Goal: Transaction & Acquisition: Book appointment/travel/reservation

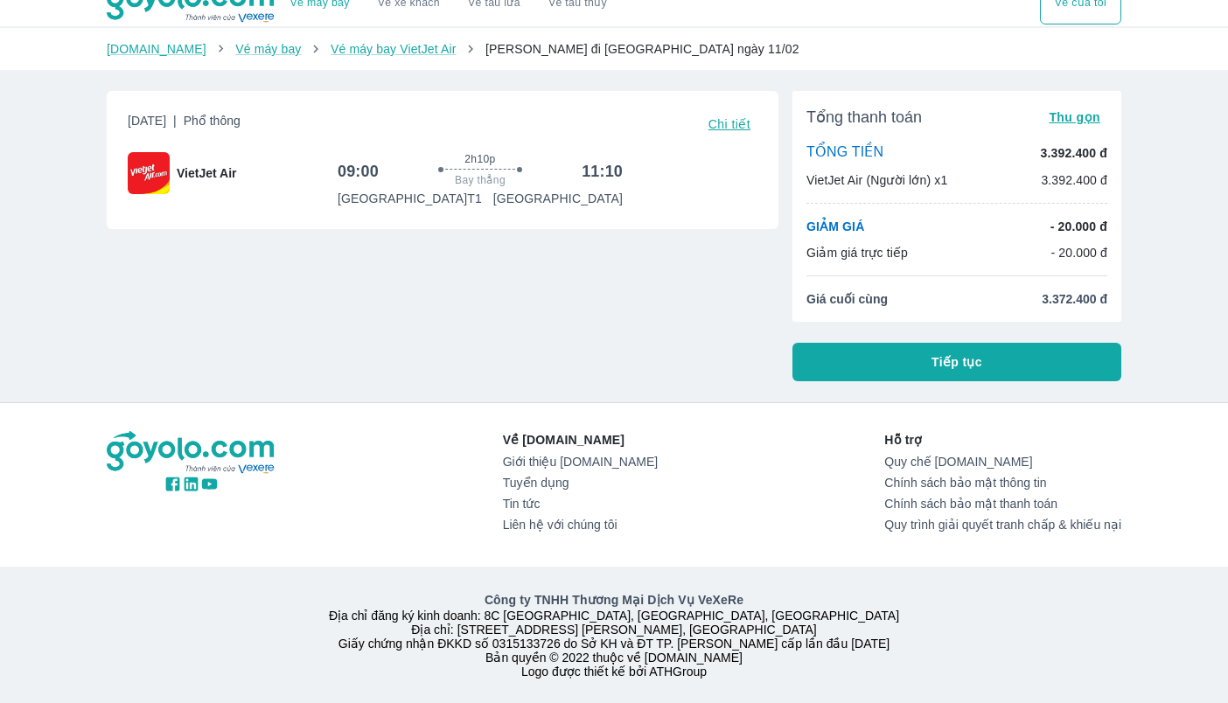
scroll to position [45, 0]
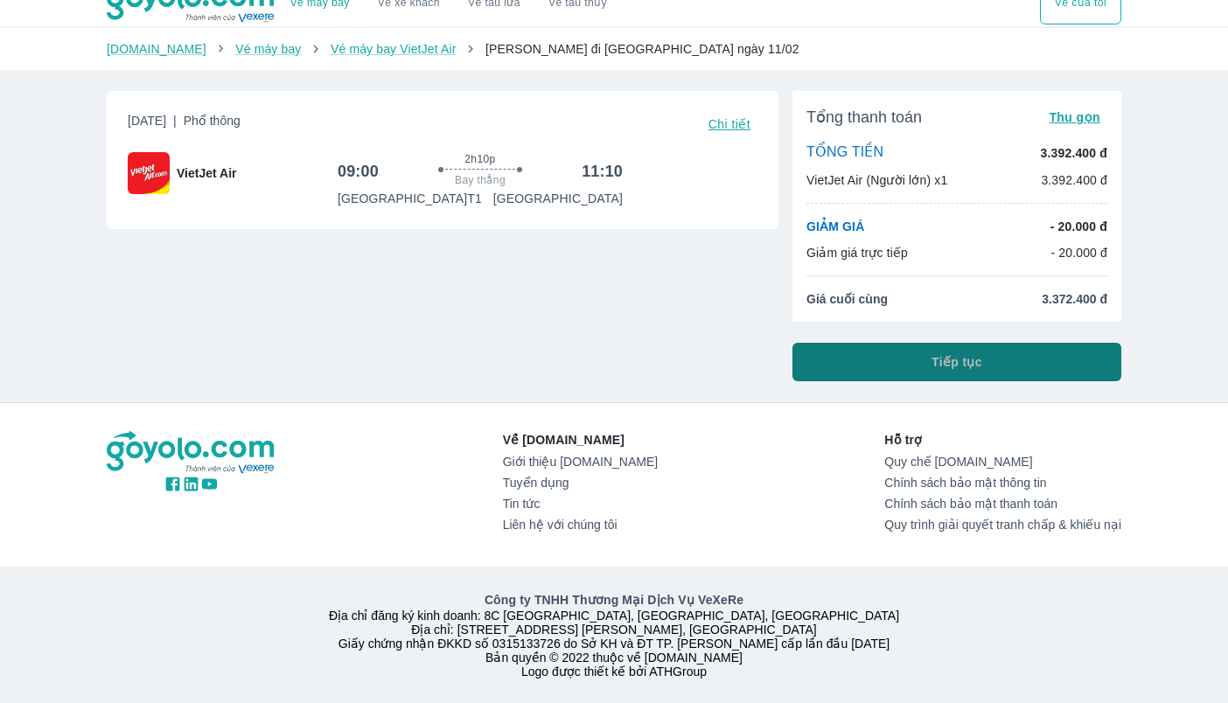
click at [875, 343] on button "Tiếp tục" at bounding box center [956, 362] width 329 height 38
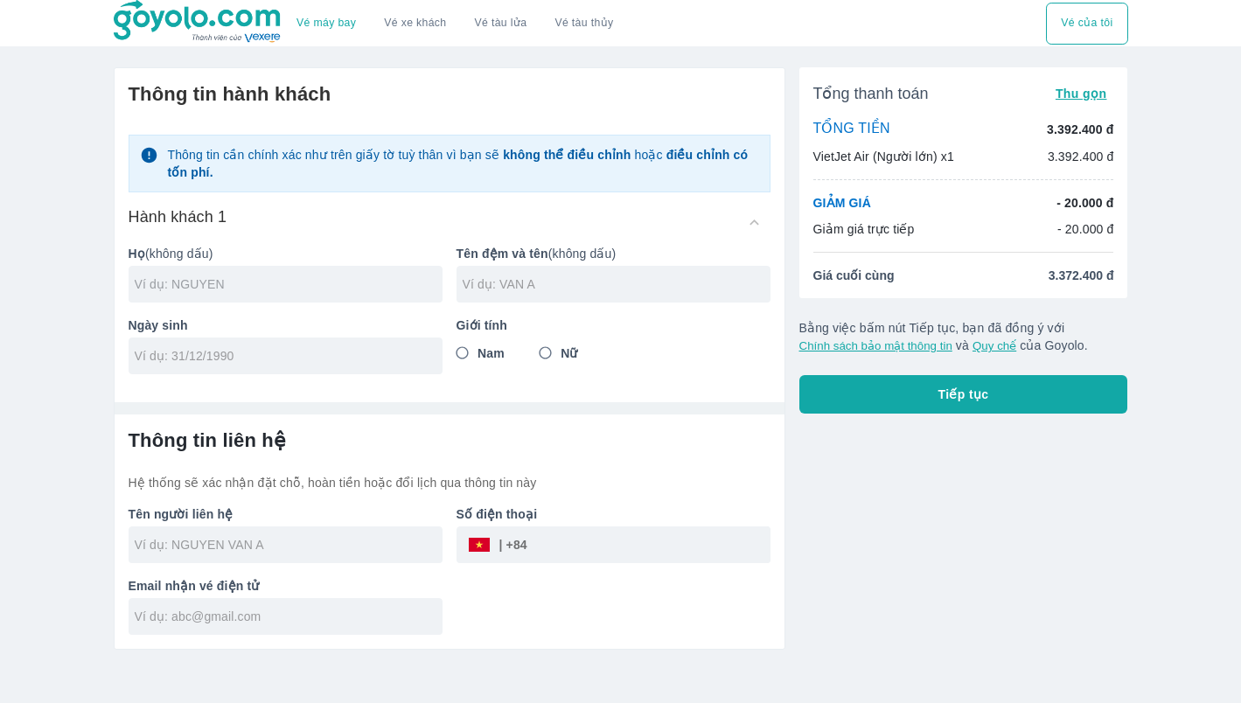
click at [277, 283] on input "text" at bounding box center [289, 284] width 308 height 17
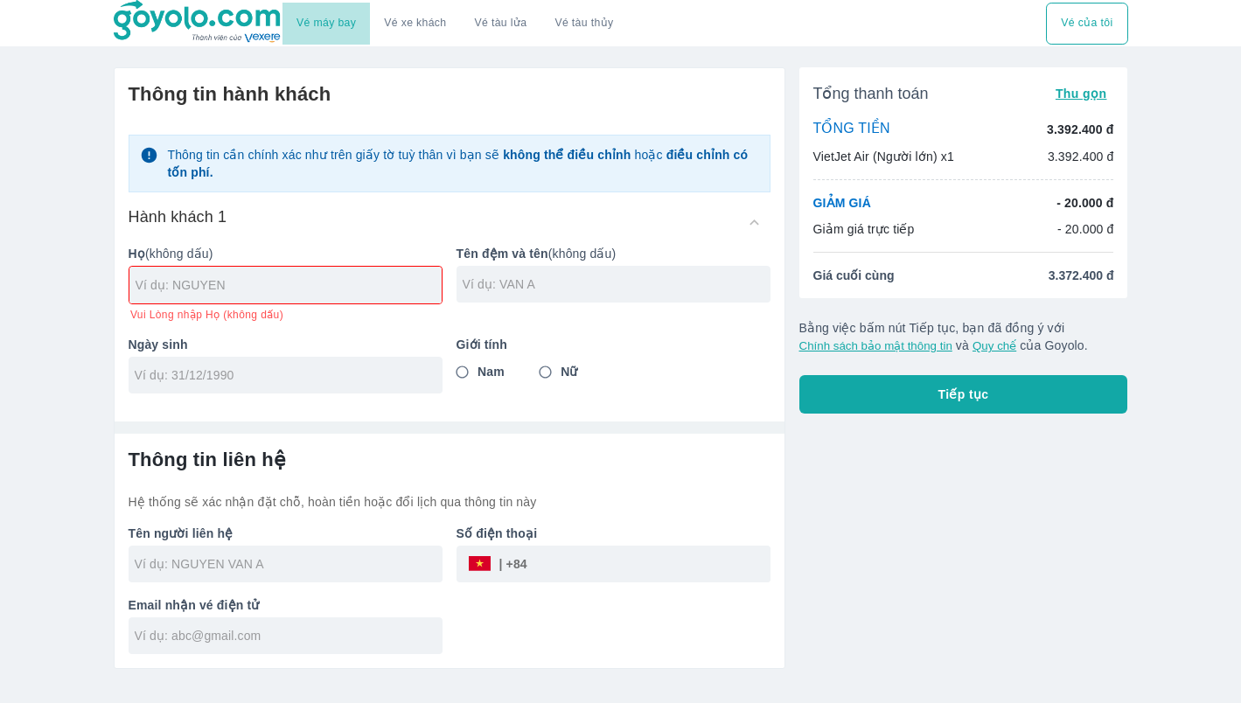
click at [324, 29] on link "Vé máy bay" at bounding box center [325, 23] width 59 height 13
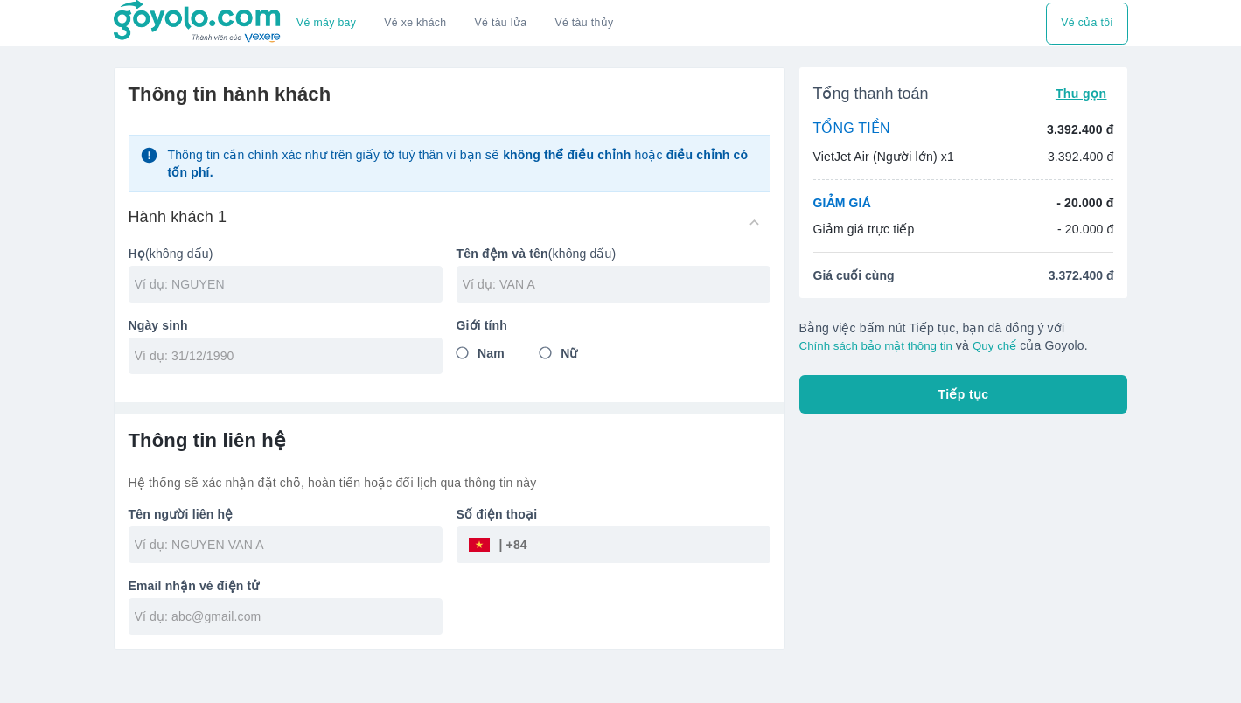
click at [260, 282] on input "text" at bounding box center [289, 284] width 308 height 17
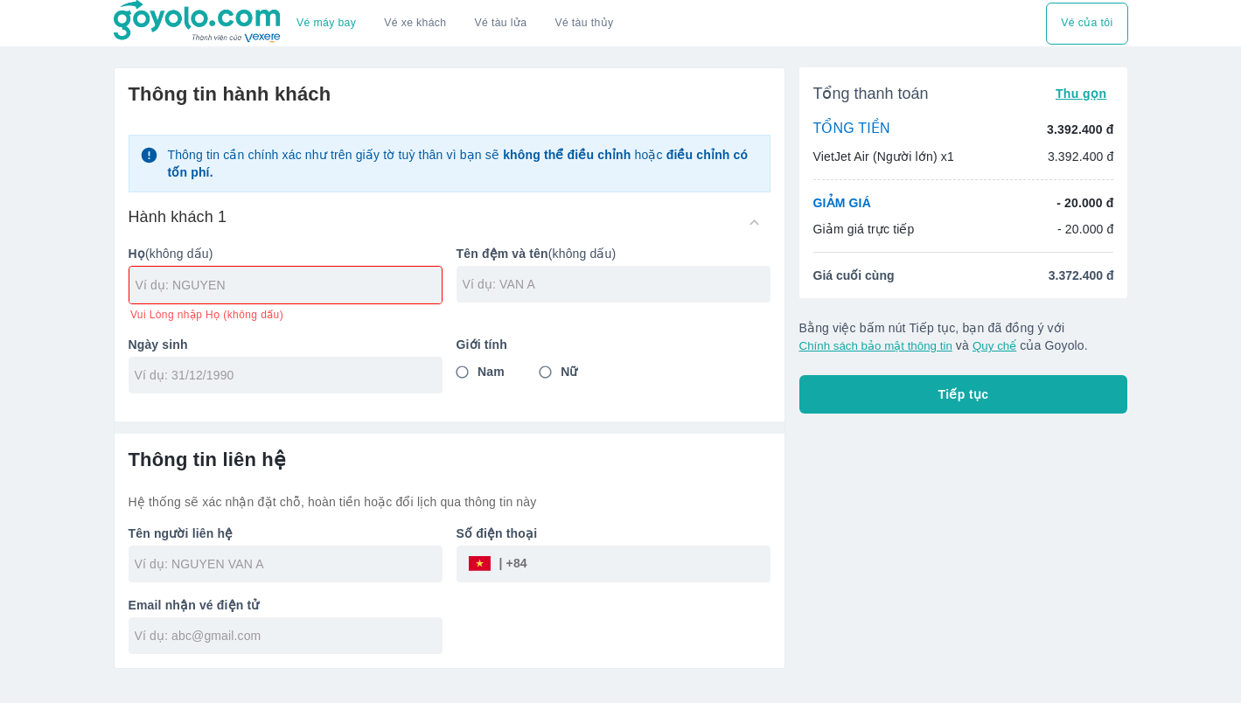
click at [467, 355] on div "Giới tính Nam Nữ" at bounding box center [607, 358] width 328 height 72
click at [1092, 24] on button "Vé của tôi" at bounding box center [1086, 24] width 81 height 42
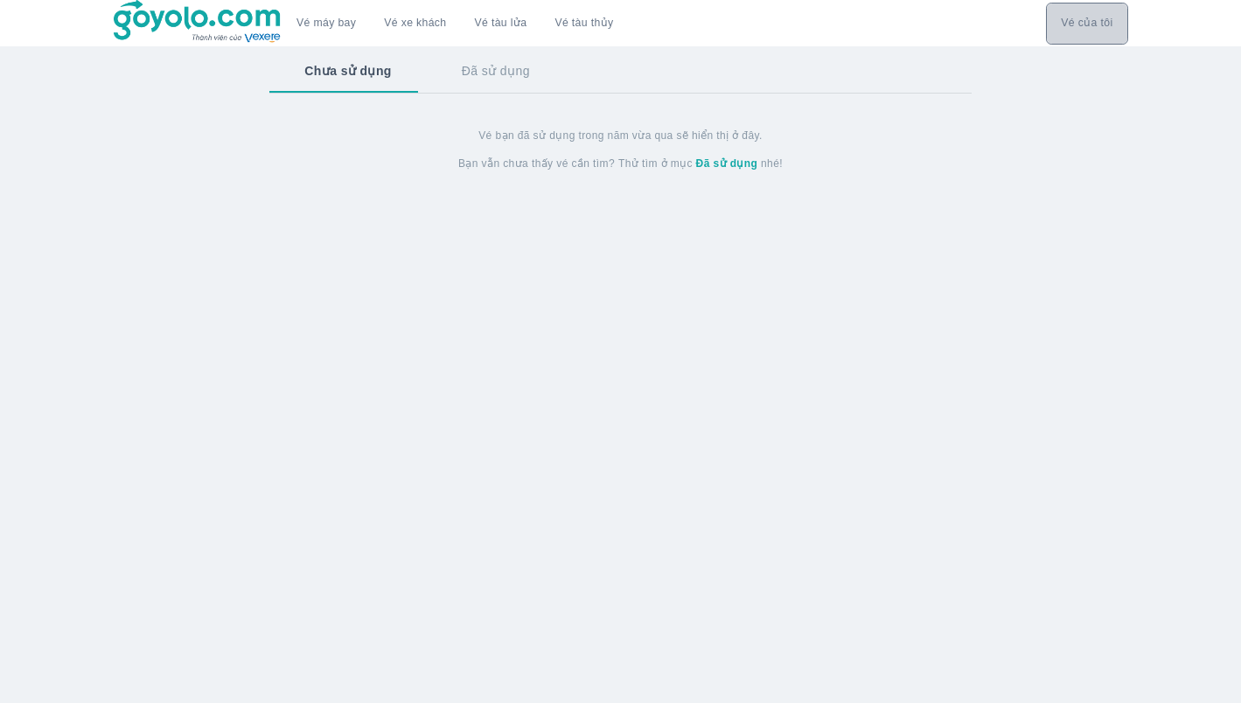
click at [1092, 24] on button "Vé của tôi" at bounding box center [1086, 24] width 81 height 42
